Goal: Use online tool/utility: Utilize a website feature to perform a specific function

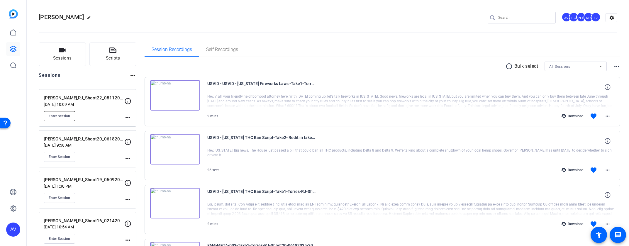
click at [53, 117] on span "Enter Session" at bounding box center [59, 116] width 21 height 5
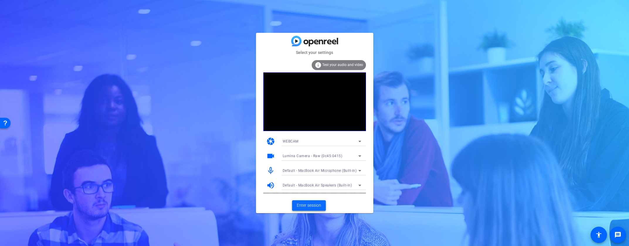
click at [300, 206] on span "Enter session" at bounding box center [309, 205] width 24 height 6
